Goal: Transaction & Acquisition: Obtain resource

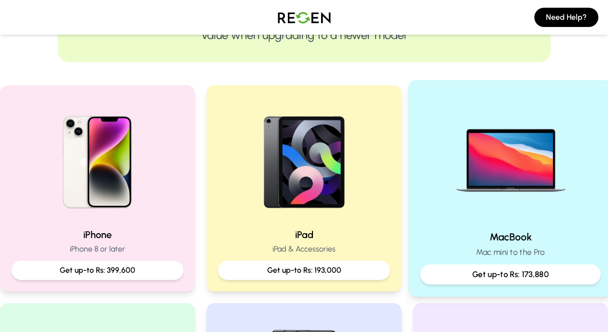
scroll to position [151, 0]
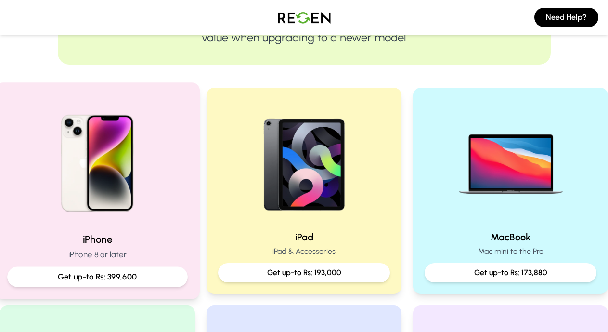
click at [142, 216] on img at bounding box center [97, 159] width 129 height 129
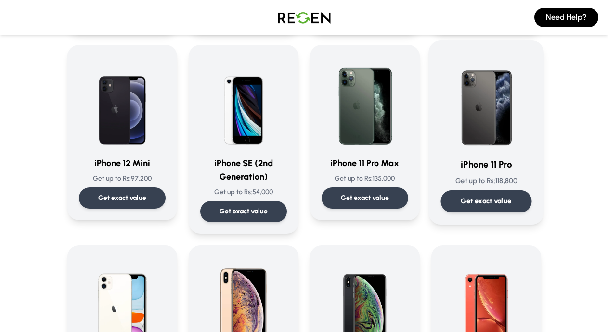
scroll to position [823, 0]
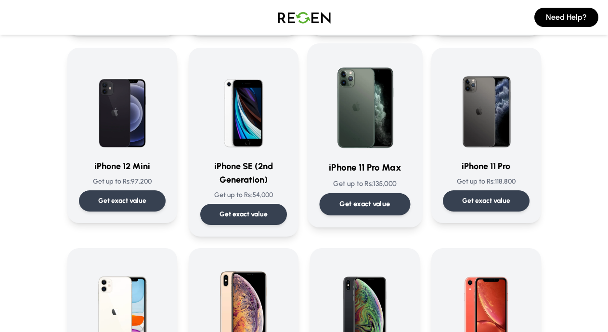
click at [379, 178] on div "iPhone 11 Pro Max Get up to Rs: 135,000 Get exact value" at bounding box center [364, 135] width 91 height 160
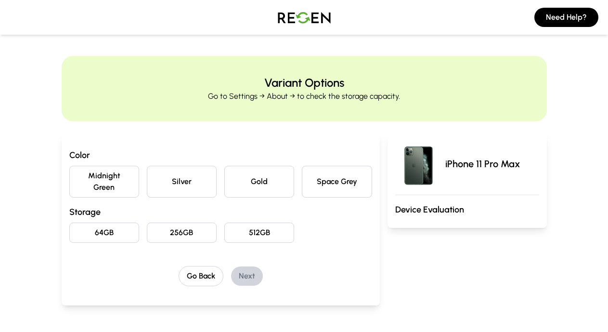
click at [324, 180] on button "Space Grey" at bounding box center [337, 182] width 70 height 32
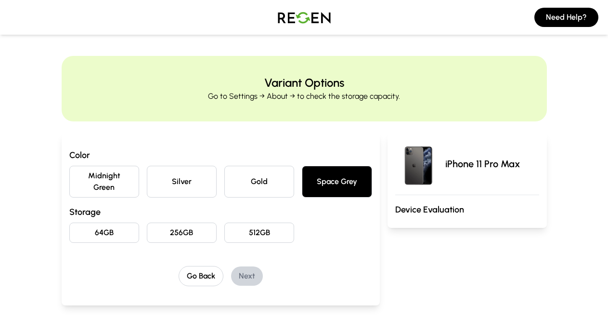
click at [69, 223] on button "64GB" at bounding box center [104, 232] width 70 height 20
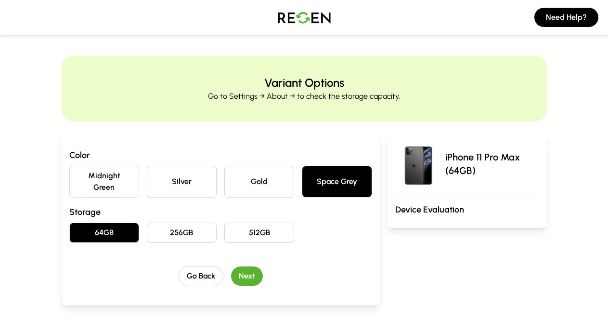
click at [231, 266] on button "Next" at bounding box center [247, 275] width 32 height 19
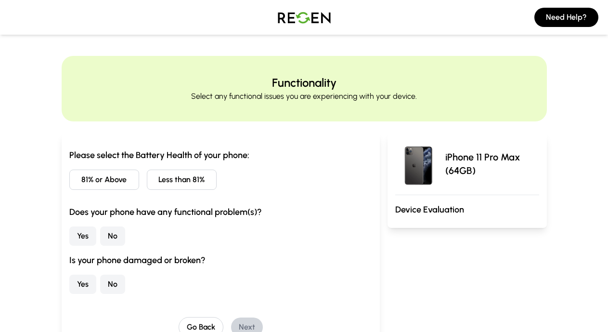
click at [227, 266] on h3 "Is your phone damaged or broken?" at bounding box center [220, 259] width 303 height 13
click at [147, 179] on button "Less than 81%" at bounding box center [182, 179] width 70 height 20
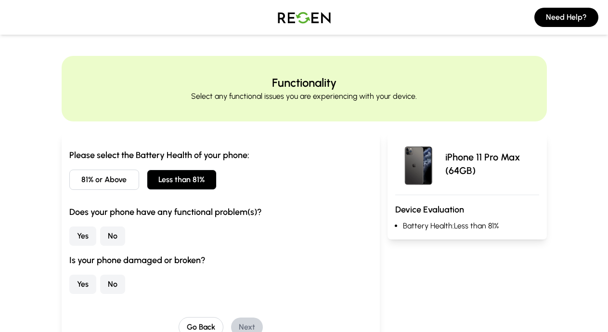
click at [69, 234] on button "Yes" at bounding box center [82, 235] width 27 height 19
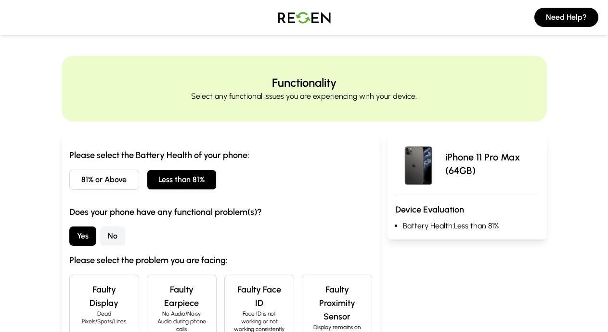
click at [69, 234] on button "Yes" at bounding box center [82, 235] width 27 height 19
click at [78, 289] on h4 "Faulty Display" at bounding box center [104, 296] width 53 height 27
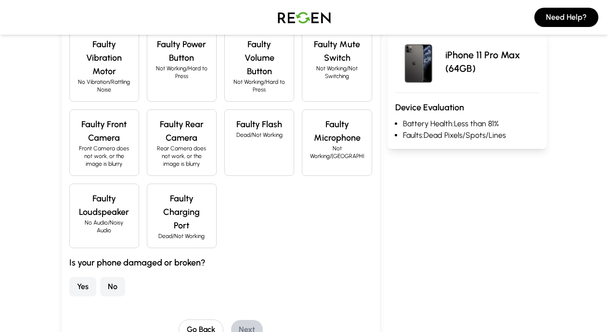
scroll to position [337, 0]
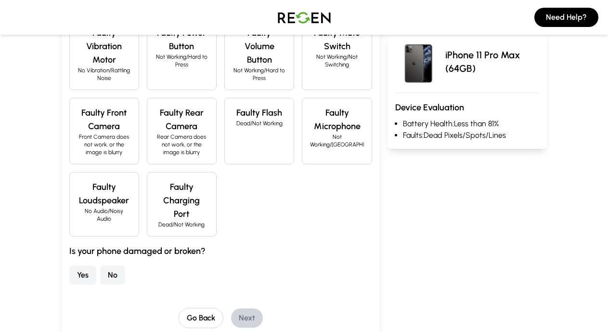
click at [100, 265] on button "No" at bounding box center [112, 274] width 25 height 19
click at [69, 265] on button "Yes" at bounding box center [82, 274] width 27 height 19
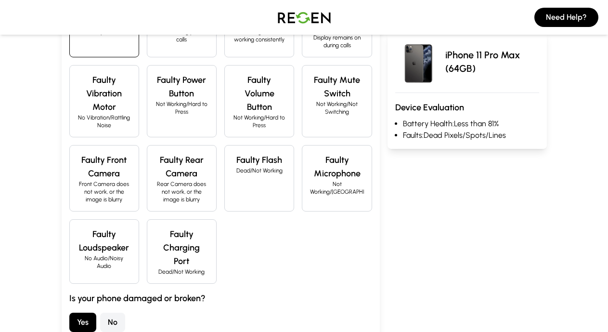
scroll to position [291, 0]
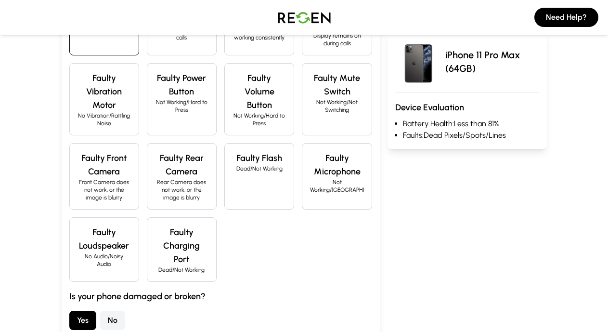
click at [100, 311] on button "No" at bounding box center [112, 320] width 25 height 19
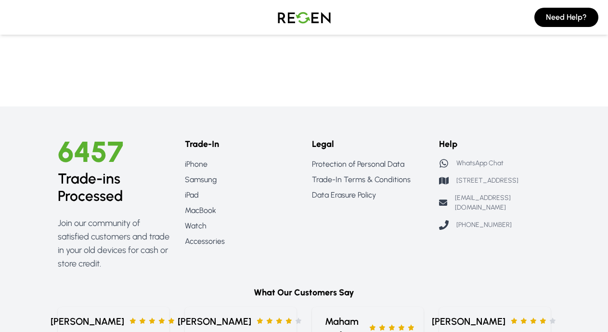
scroll to position [0, 0]
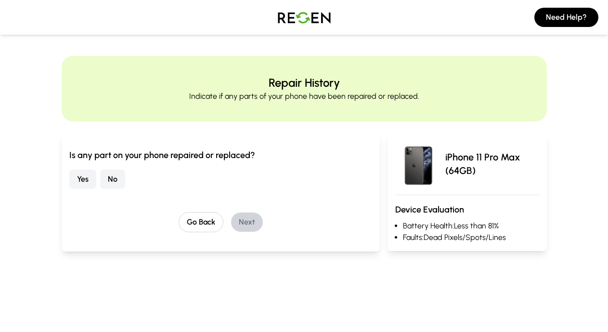
click at [69, 173] on button "Yes" at bounding box center [82, 178] width 27 height 19
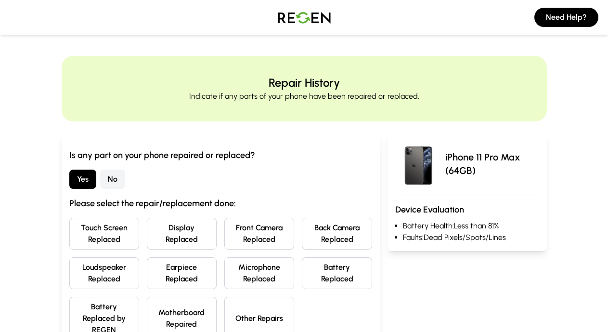
click at [100, 180] on button "No" at bounding box center [112, 178] width 25 height 19
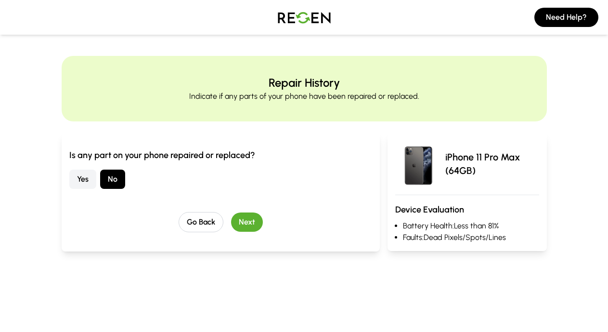
click at [231, 217] on button "Next" at bounding box center [247, 221] width 32 height 19
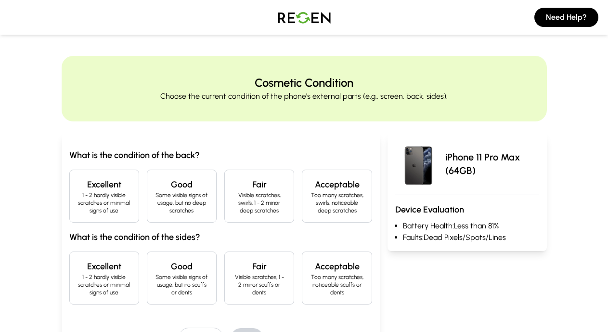
click at [78, 201] on p "1 - 2 hardly visible scratches or minimal signs of use" at bounding box center [104, 202] width 53 height 23
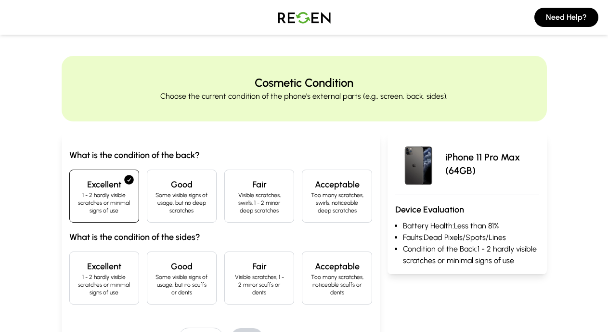
click at [78, 259] on h4 "Excellent" at bounding box center [104, 265] width 53 height 13
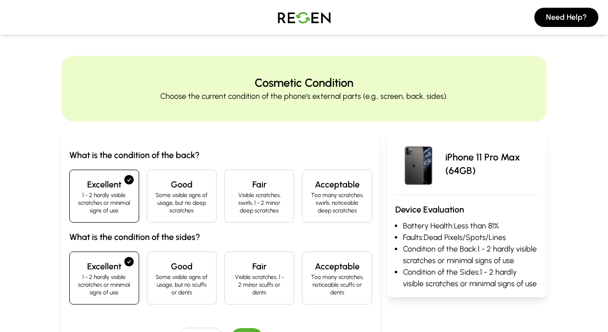
click at [231, 328] on button "Next" at bounding box center [247, 337] width 32 height 19
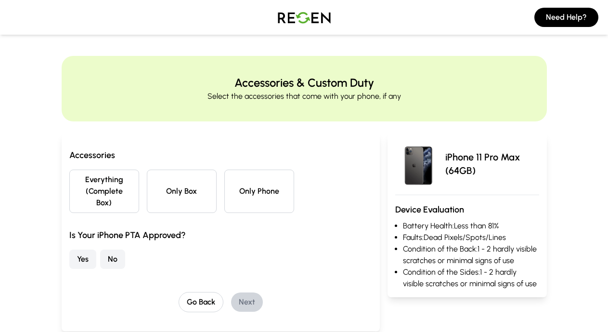
click at [165, 178] on button "Only Box" at bounding box center [182, 190] width 70 height 43
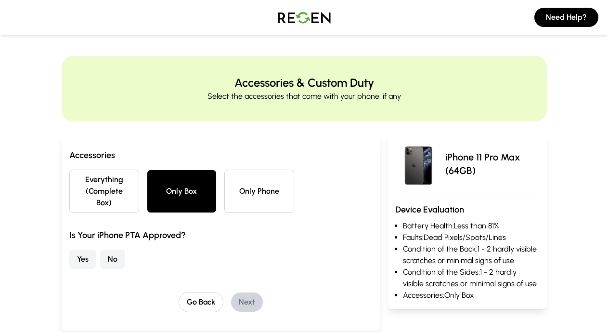
click at [237, 178] on button "Only Phone" at bounding box center [259, 190] width 70 height 43
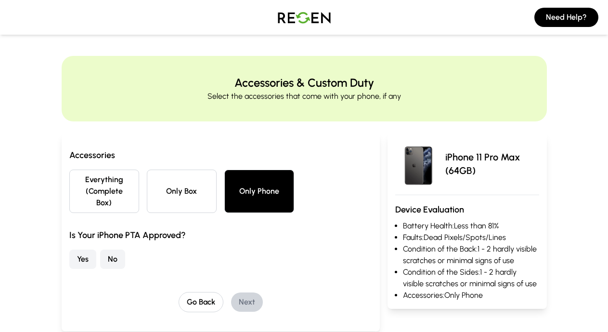
click at [69, 249] on button "Yes" at bounding box center [82, 258] width 27 height 19
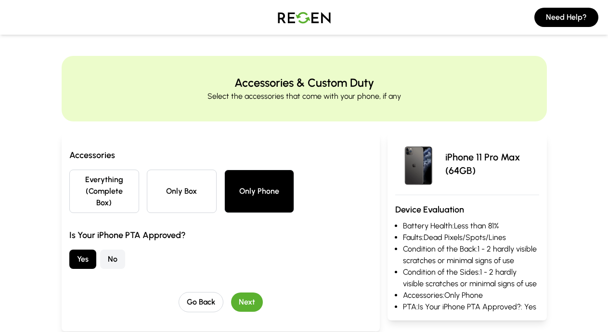
click at [231, 292] on button "Next" at bounding box center [247, 301] width 32 height 19
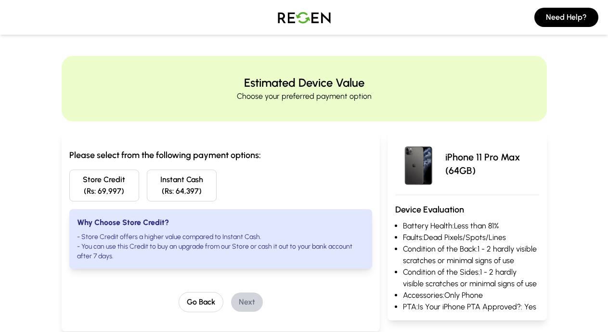
click at [78, 194] on button "Store Credit (Rs: 69,997)" at bounding box center [104, 185] width 70 height 32
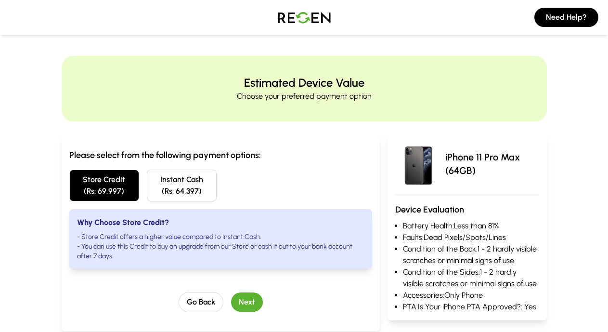
click at [232, 281] on div "Please select from the following payment options: Store Credit (Rs: 69,997) Ins…" at bounding box center [220, 230] width 303 height 164
click at [232, 292] on button "Next" at bounding box center [247, 301] width 32 height 19
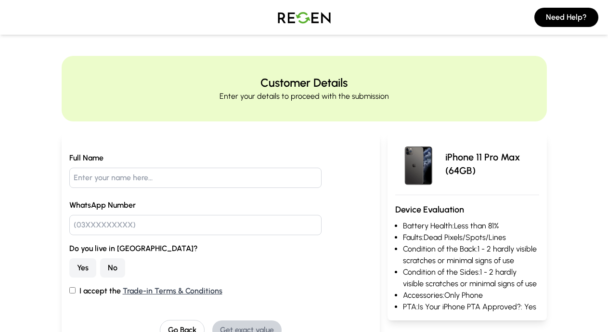
drag, startPoint x: 7, startPoint y: 33, endPoint x: 10, endPoint y: -13, distance: 45.8
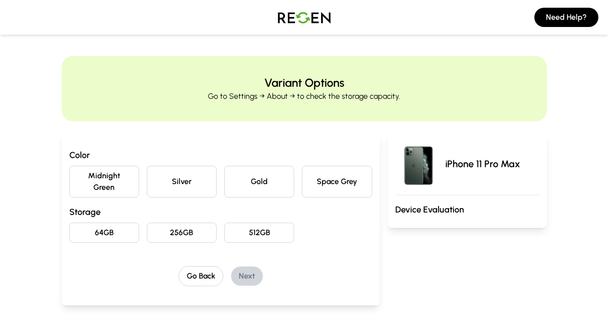
click at [338, 168] on button "Space Grey" at bounding box center [337, 182] width 70 height 32
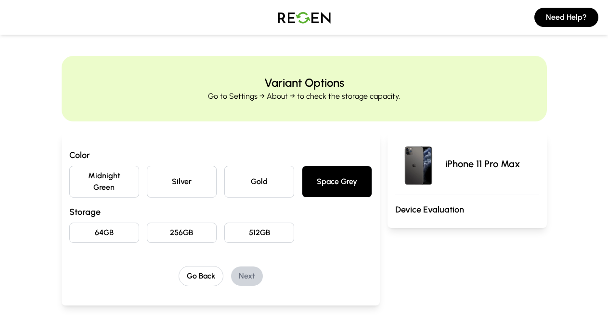
click at [69, 224] on button "64GB" at bounding box center [104, 232] width 70 height 20
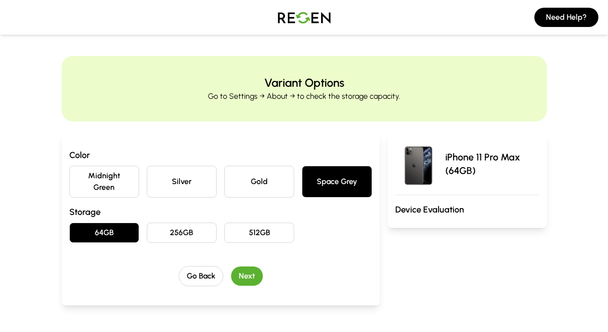
click at [231, 266] on button "Next" at bounding box center [247, 275] width 32 height 19
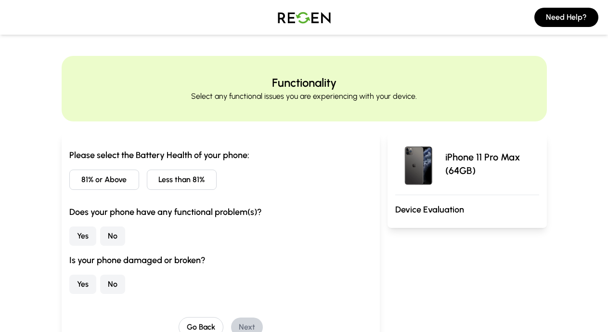
click at [149, 176] on button "Less than 81%" at bounding box center [182, 179] width 70 height 20
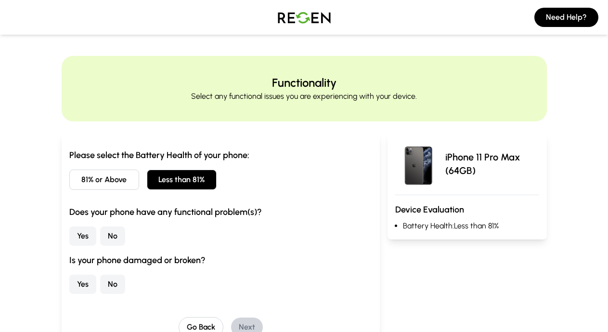
click at [69, 242] on button "Yes" at bounding box center [82, 235] width 27 height 19
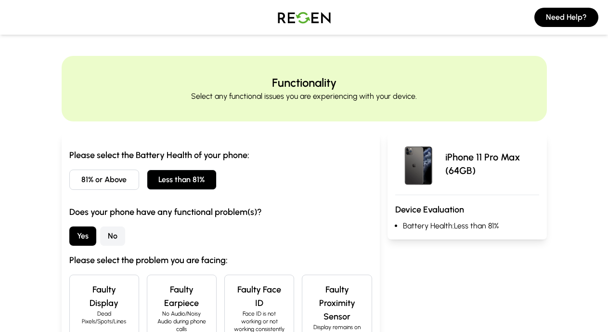
click at [78, 287] on h4 "Faulty Display" at bounding box center [104, 296] width 53 height 27
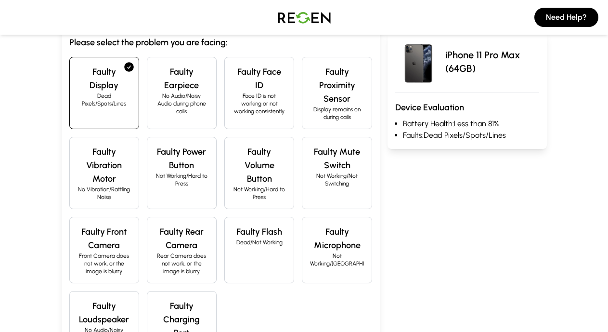
scroll to position [371, 0]
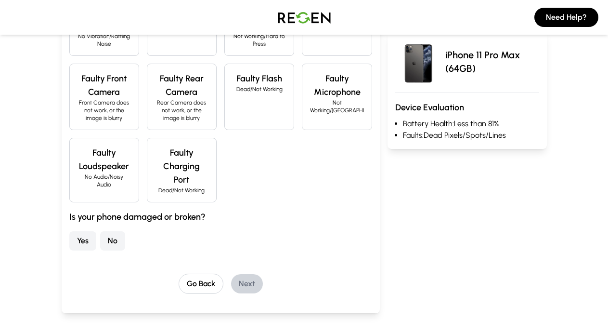
click at [100, 231] on button "No" at bounding box center [112, 240] width 25 height 19
click at [231, 274] on button "Next" at bounding box center [247, 283] width 32 height 19
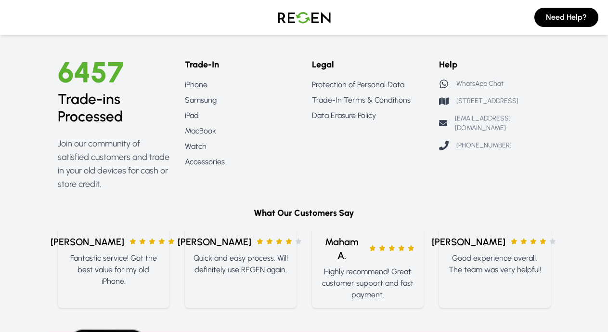
scroll to position [0, 0]
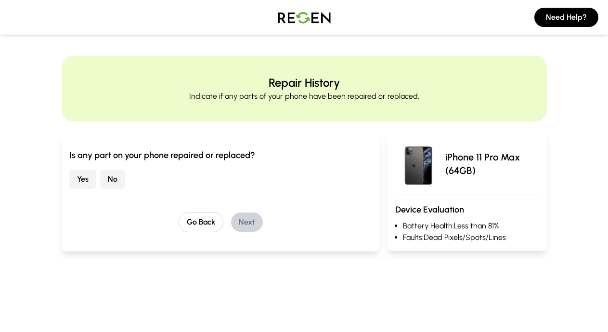
click at [100, 179] on button "No" at bounding box center [112, 178] width 25 height 19
click at [231, 216] on button "Next" at bounding box center [247, 221] width 32 height 19
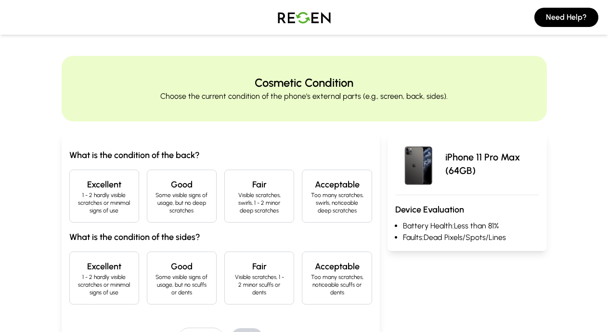
click at [78, 185] on h4 "Excellent" at bounding box center [104, 184] width 53 height 13
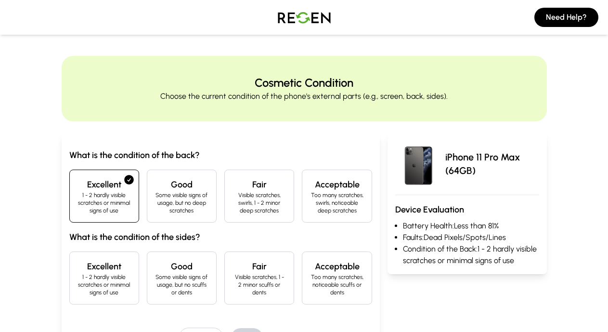
click at [78, 259] on h4 "Excellent" at bounding box center [104, 265] width 53 height 13
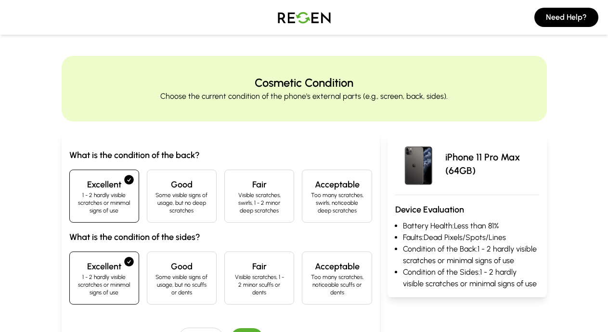
click at [231, 328] on button "Next" at bounding box center [247, 337] width 32 height 19
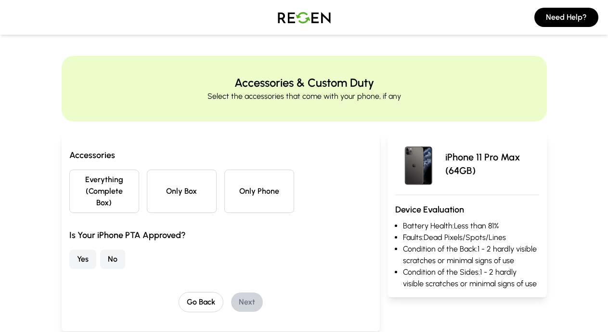
click at [236, 194] on button "Only Phone" at bounding box center [259, 190] width 70 height 43
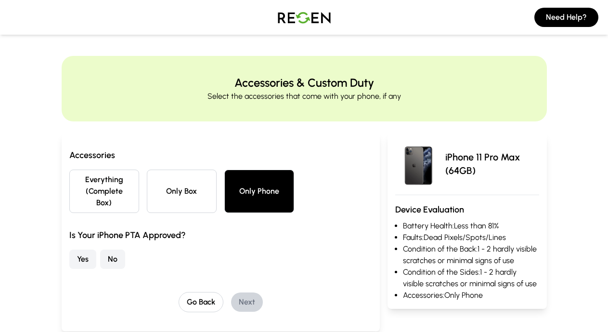
click at [69, 251] on button "Yes" at bounding box center [82, 258] width 27 height 19
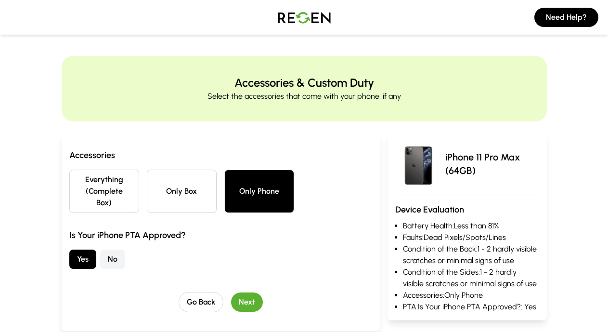
click at [231, 292] on button "Next" at bounding box center [247, 301] width 32 height 19
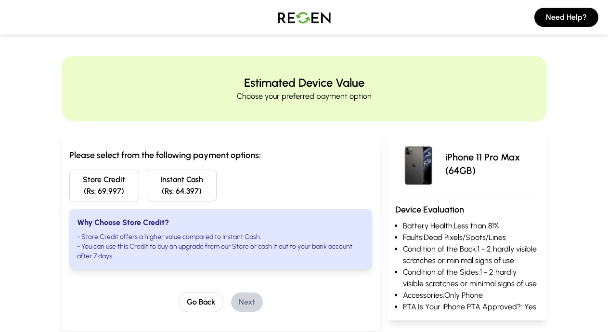
click at [69, 176] on button "Store Credit (Rs: 69,997)" at bounding box center [104, 185] width 70 height 32
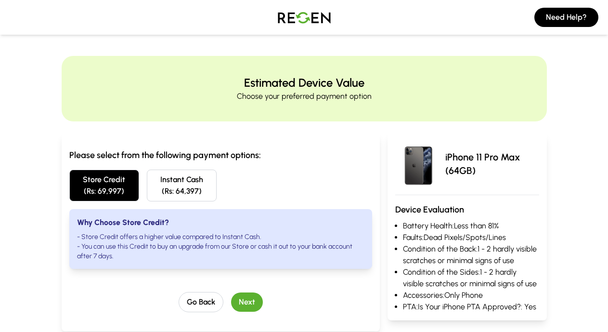
click at [235, 292] on button "Next" at bounding box center [247, 301] width 32 height 19
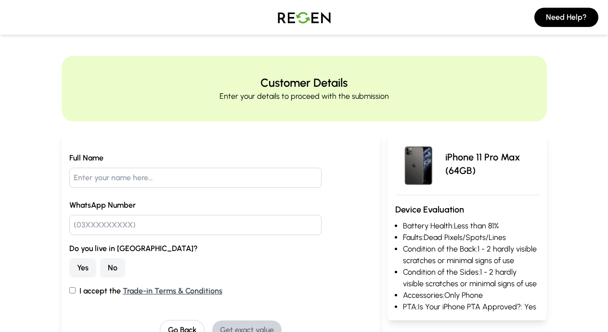
click at [110, 171] on input "text" at bounding box center [195, 178] width 252 height 20
type input "[PERSON_NAME]"
click at [71, 222] on input "text" at bounding box center [195, 225] width 252 height 20
type input "03060435150"
click at [100, 267] on button "No" at bounding box center [112, 267] width 25 height 19
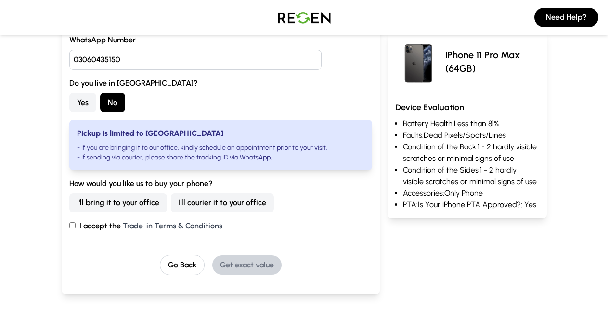
scroll to position [164, 0]
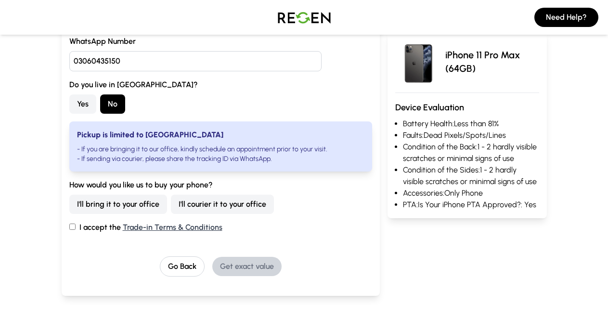
click at [74, 207] on button "I'll bring it to your office" at bounding box center [118, 203] width 98 height 19
click at [69, 230] on label "I accept the Trade-in Terms & Conditions" at bounding box center [220, 227] width 303 height 12
click at [69, 230] on input "I accept the Trade-in Terms & Conditions" at bounding box center [72, 226] width 6 height 6
checkbox input "true"
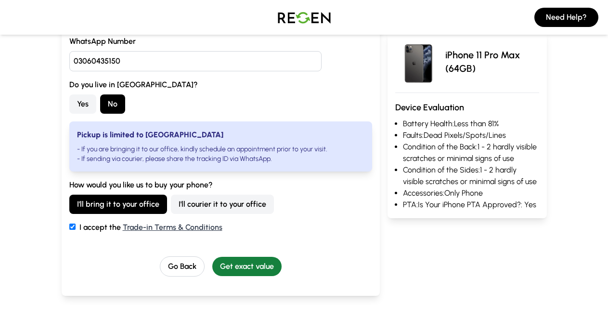
click at [232, 260] on button "Get exact value" at bounding box center [246, 266] width 69 height 19
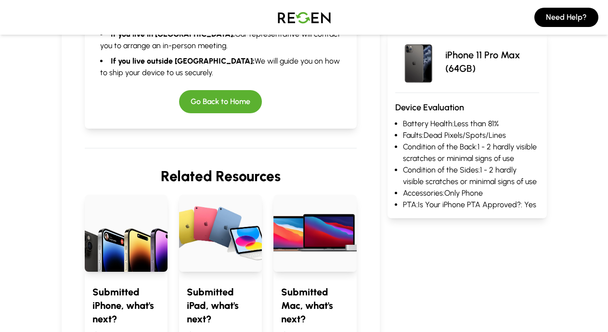
scroll to position [340, 0]
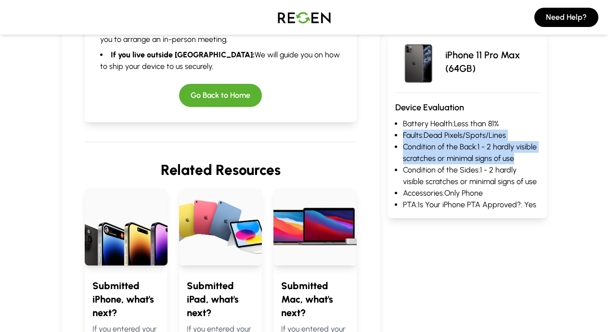
drag, startPoint x: 599, startPoint y: 123, endPoint x: 595, endPoint y: 163, distance: 40.1
click at [547, 163] on div "iPhone 11 Pro Max (64GB) Device Evaluation Battery Health: Less than 81% Faults…" at bounding box center [467, 124] width 159 height 187
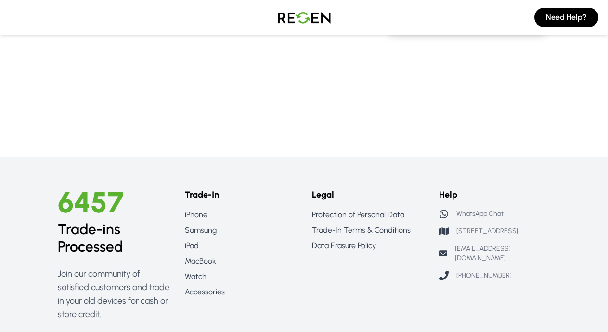
scroll to position [847, 0]
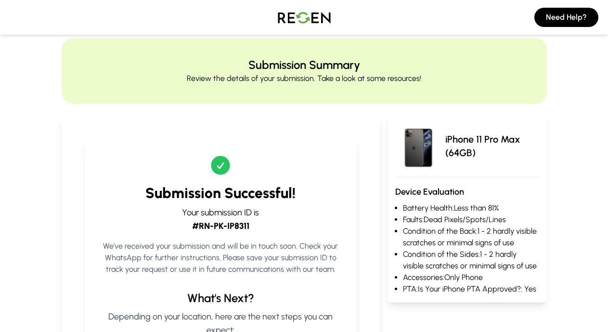
scroll to position [5, 0]
